Goal: Find specific page/section: Find specific page/section

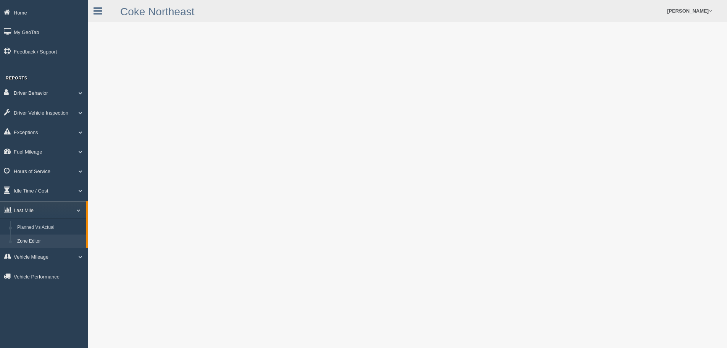
scroll to position [38, 0]
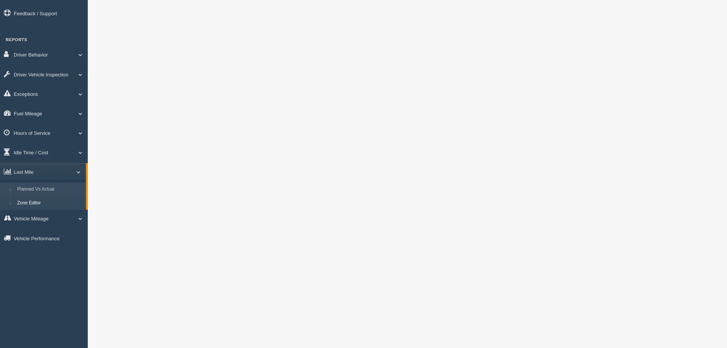
click at [37, 190] on link "Planned Vs Actual" at bounding box center [50, 189] width 72 height 14
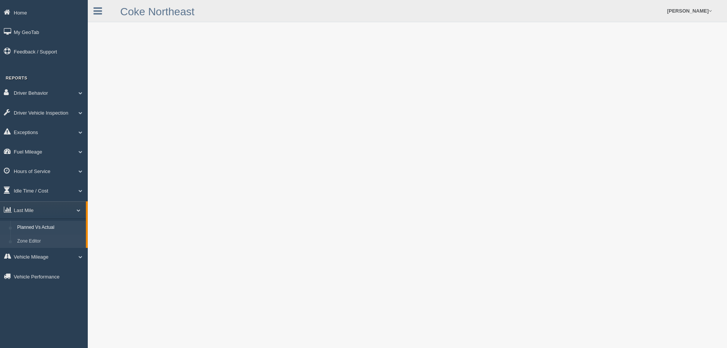
click at [32, 238] on link "Zone Editor" at bounding box center [50, 241] width 72 height 14
